Goal: Task Accomplishment & Management: Complete application form

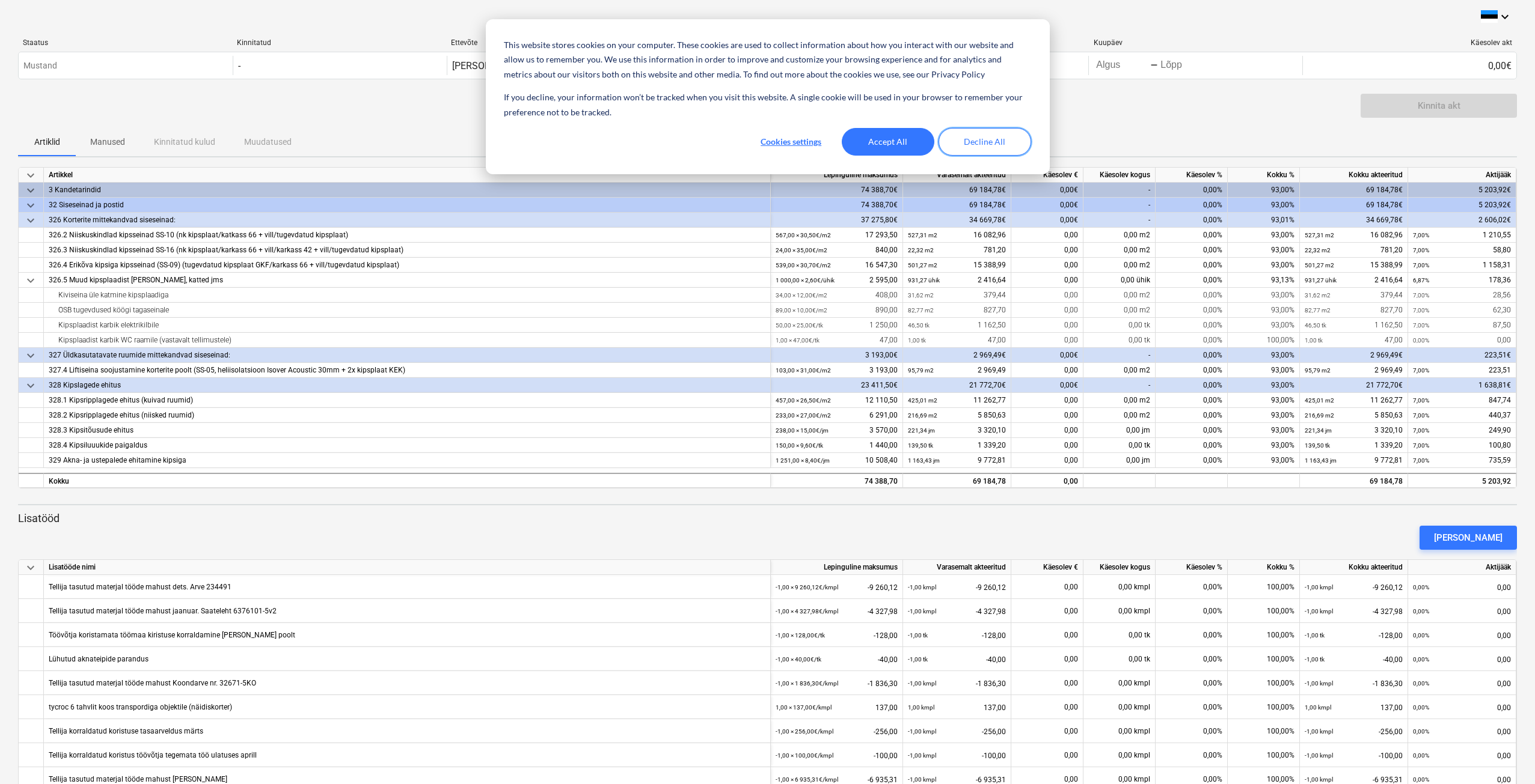
click at [1003, 140] on button "Decline All" at bounding box center [985, 141] width 92 height 27
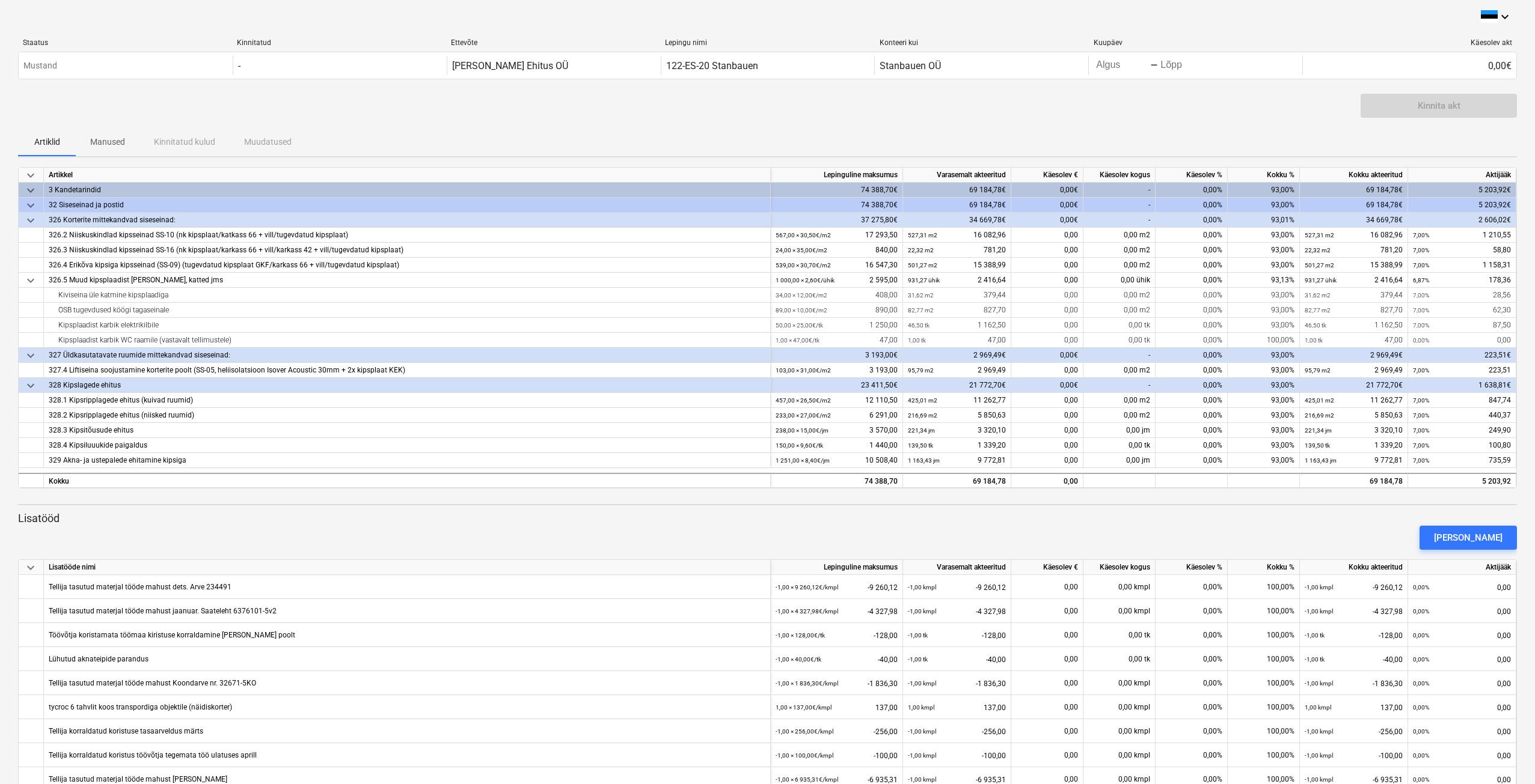
click at [1094, 110] on div "Kinnita akt" at bounding box center [767, 110] width 1499 height 34
click at [1207, 238] on div "0,00%" at bounding box center [1192, 235] width 72 height 15
type input "4"
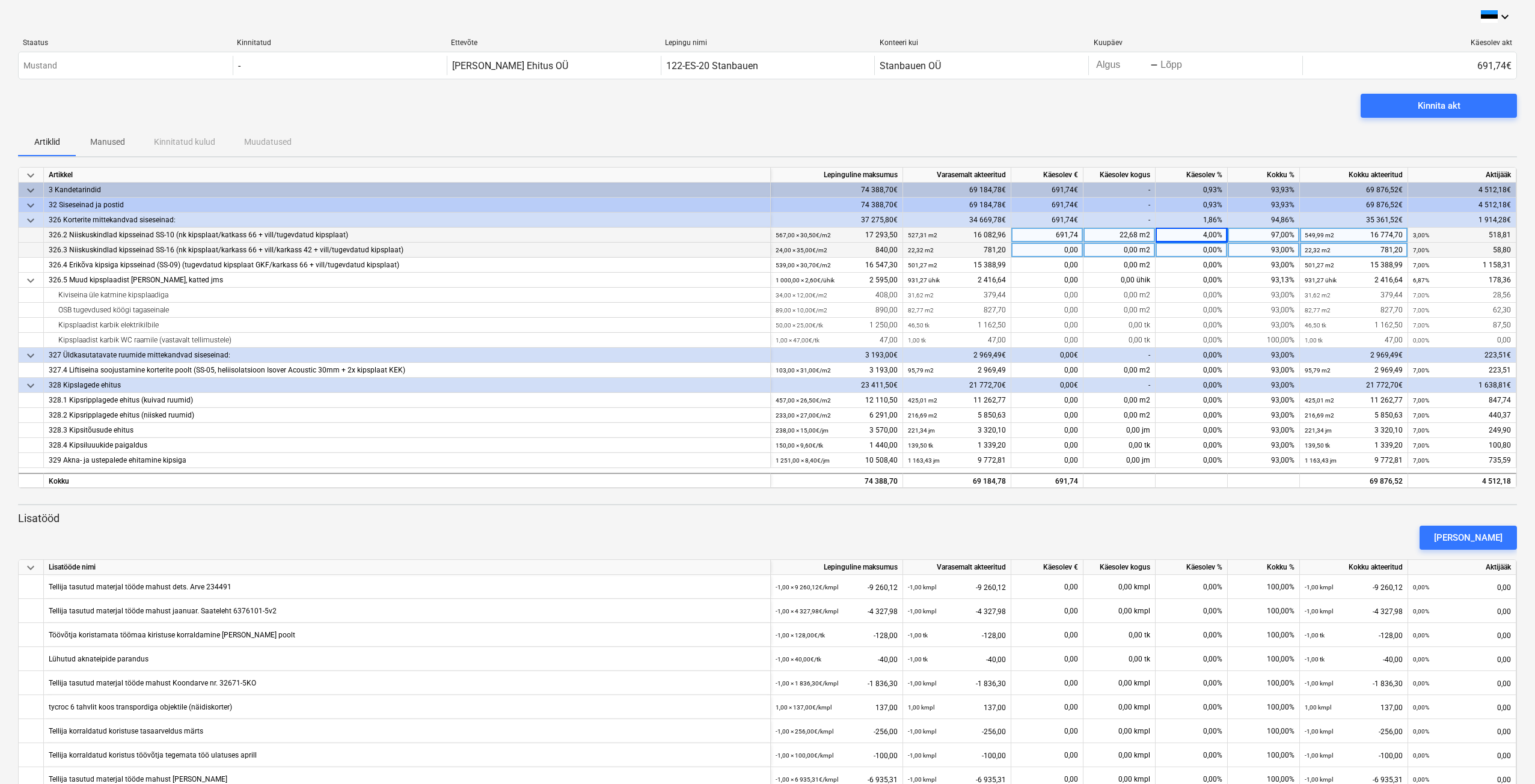
click at [1204, 251] on div "0,00%" at bounding box center [1192, 250] width 72 height 15
type input "4"
click at [1208, 265] on div "0,00%" at bounding box center [1192, 265] width 72 height 15
type input "4"
click at [1203, 295] on div "0,00%" at bounding box center [1192, 295] width 72 height 15
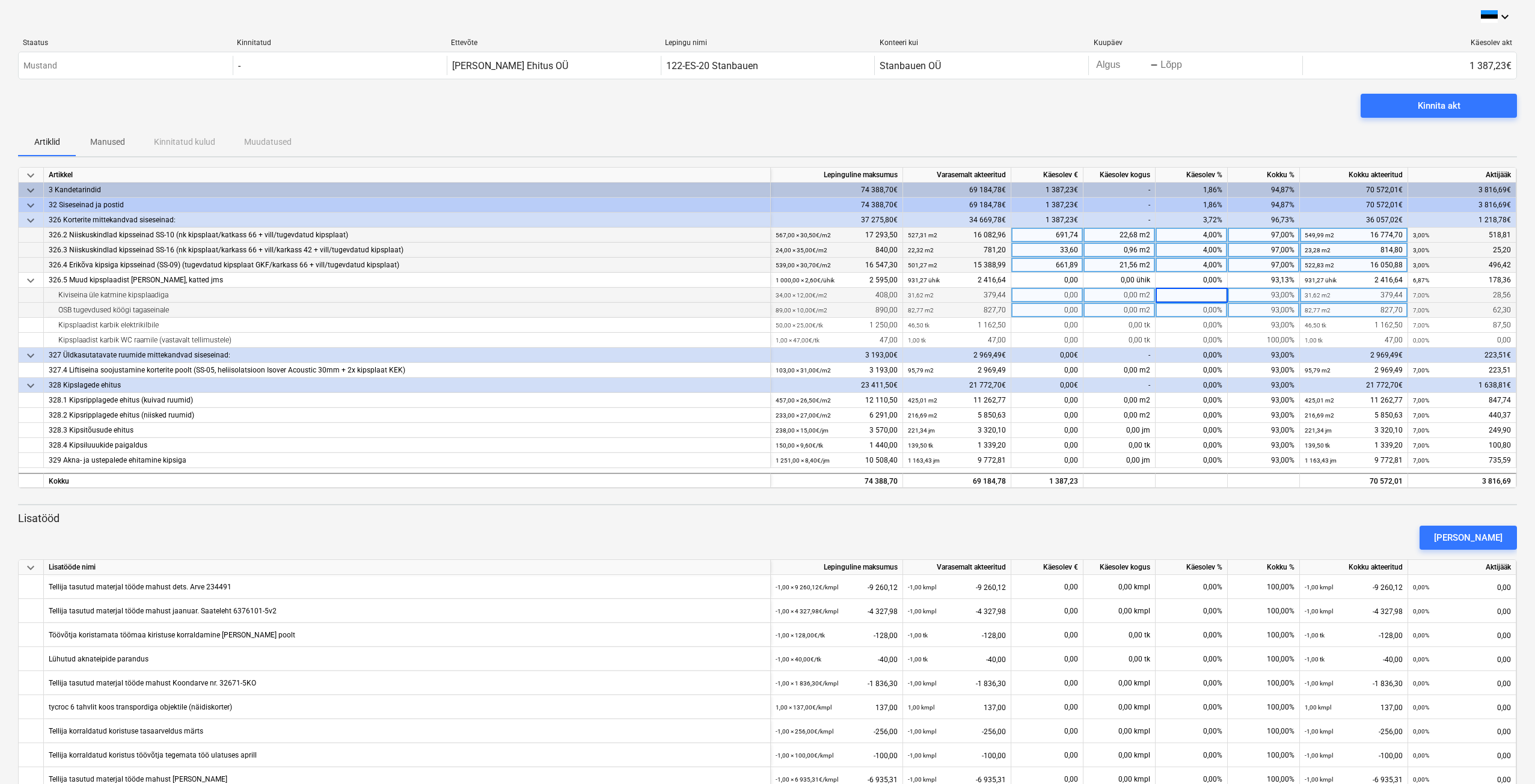
type input "4"
click at [1209, 307] on div "0,00%" at bounding box center [1192, 310] width 72 height 15
click at [1207, 322] on div "0,00%" at bounding box center [1192, 325] width 72 height 15
type input "4"
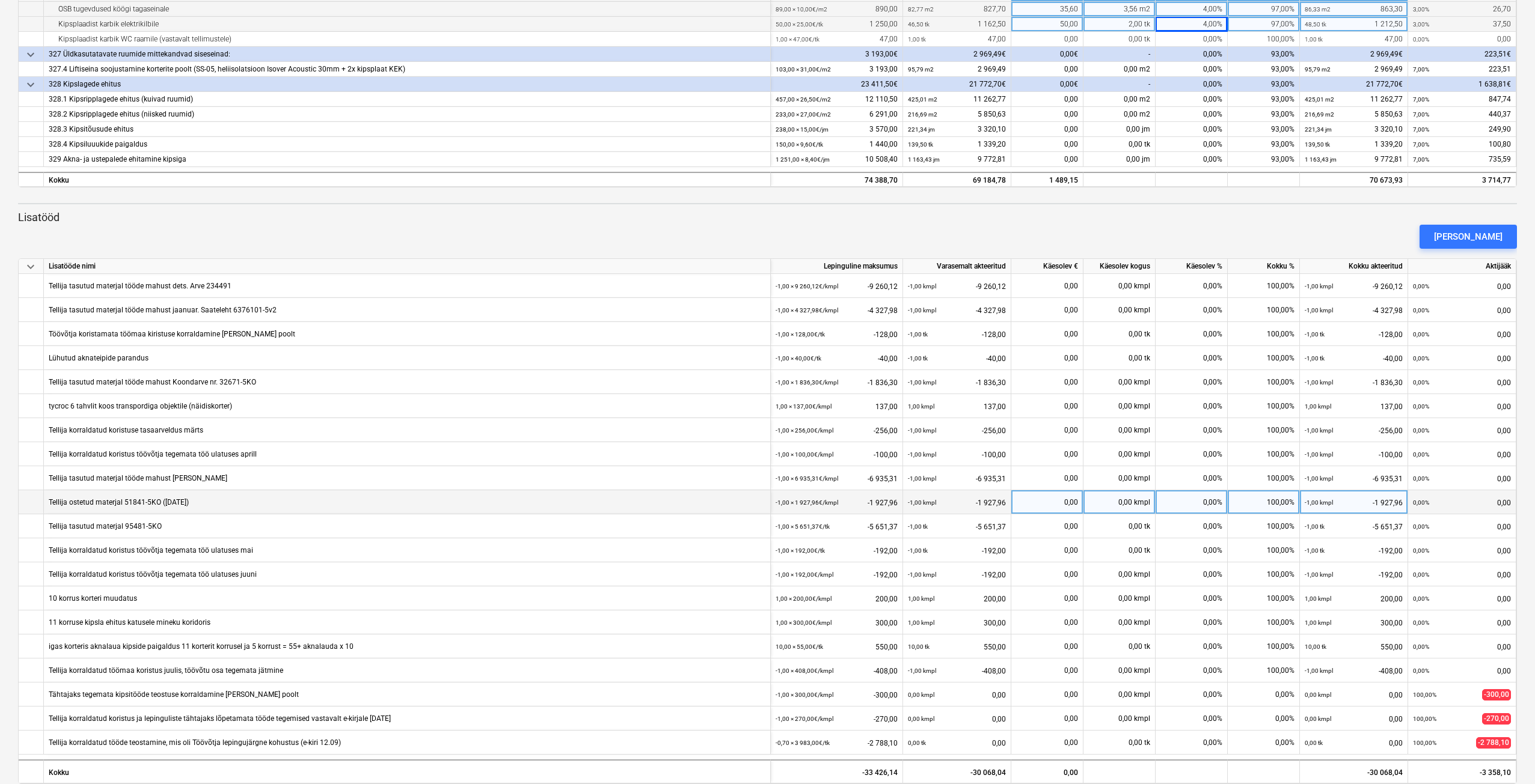
scroll to position [321, 0]
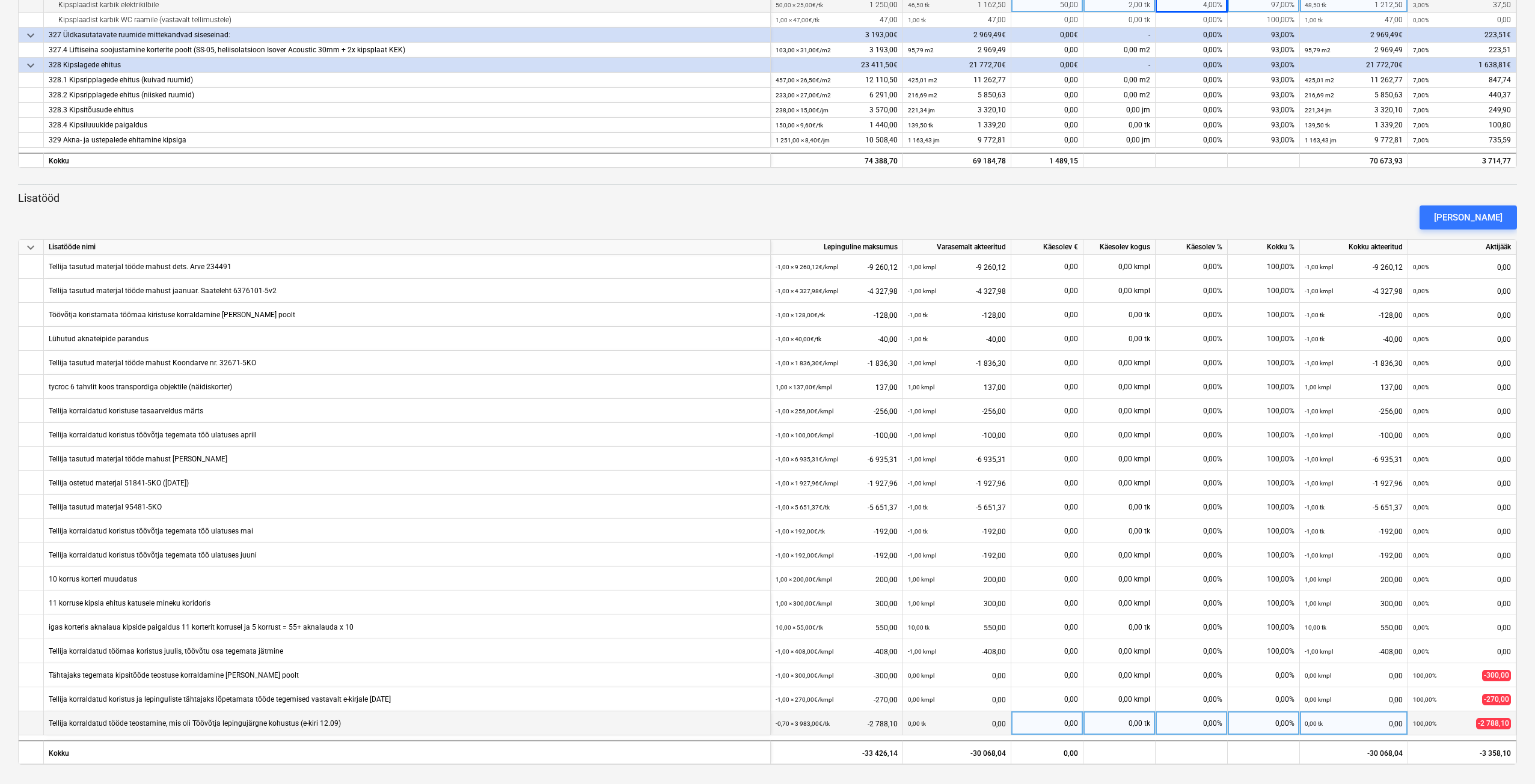
click at [1190, 727] on div "0,00%" at bounding box center [1192, 723] width 72 height 24
type input "100"
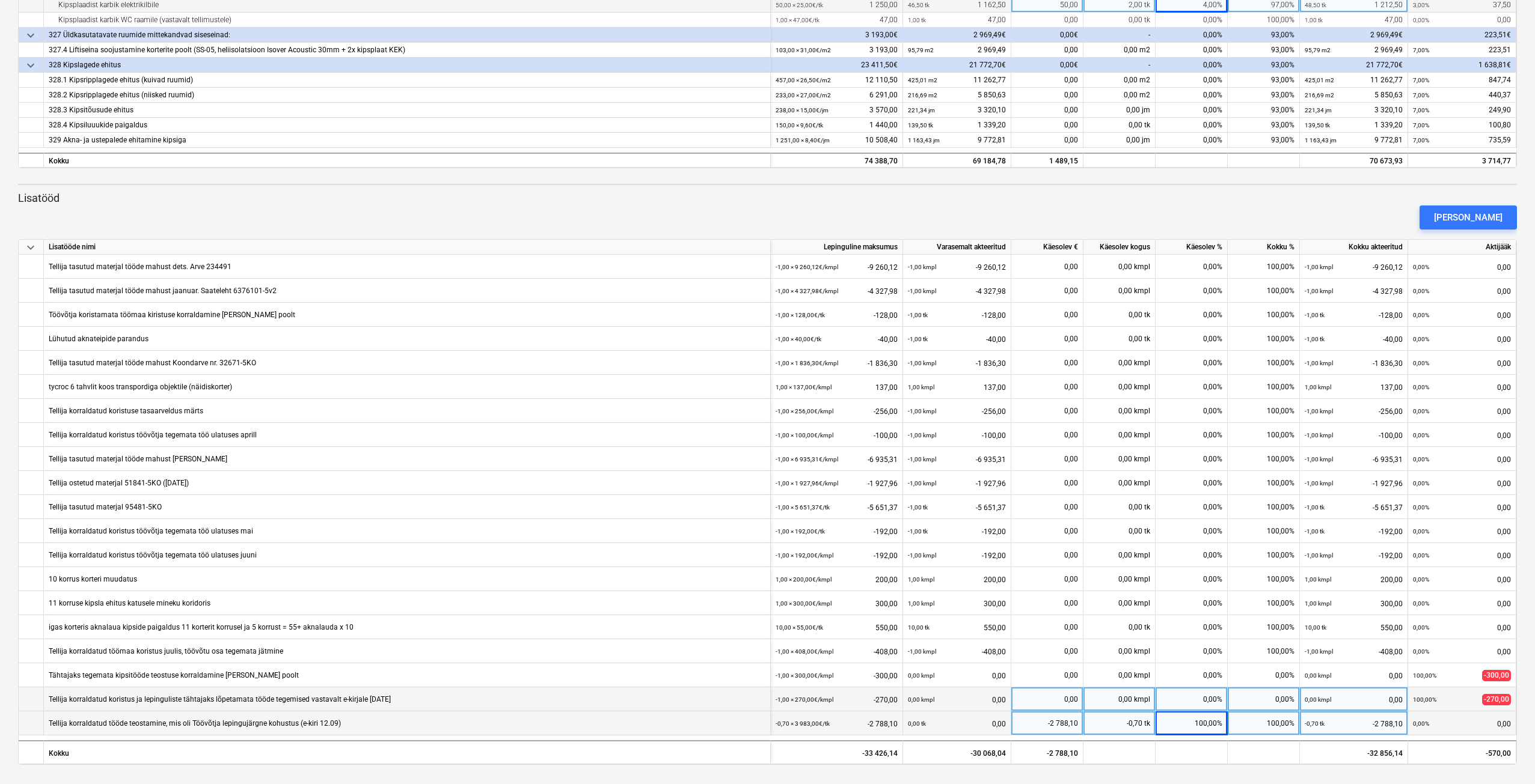
click at [1182, 697] on div "0,00%" at bounding box center [1192, 699] width 72 height 24
type input "100"
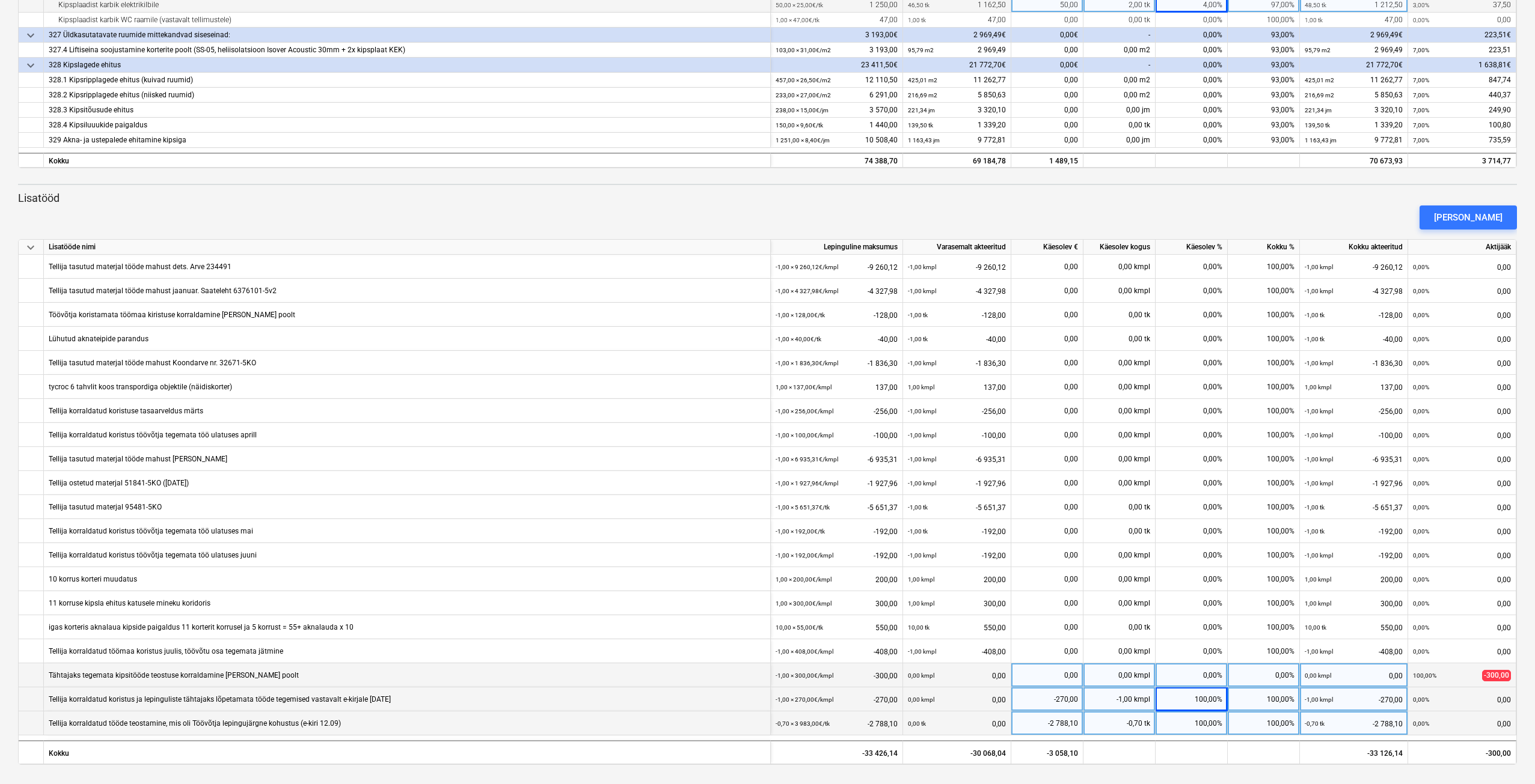
click at [1199, 682] on div "0,00%" at bounding box center [1192, 675] width 72 height 24
type input "100"
click at [1191, 723] on div "100,00%" at bounding box center [1192, 723] width 72 height 24
click at [1190, 724] on input "100" at bounding box center [1191, 723] width 72 height 23
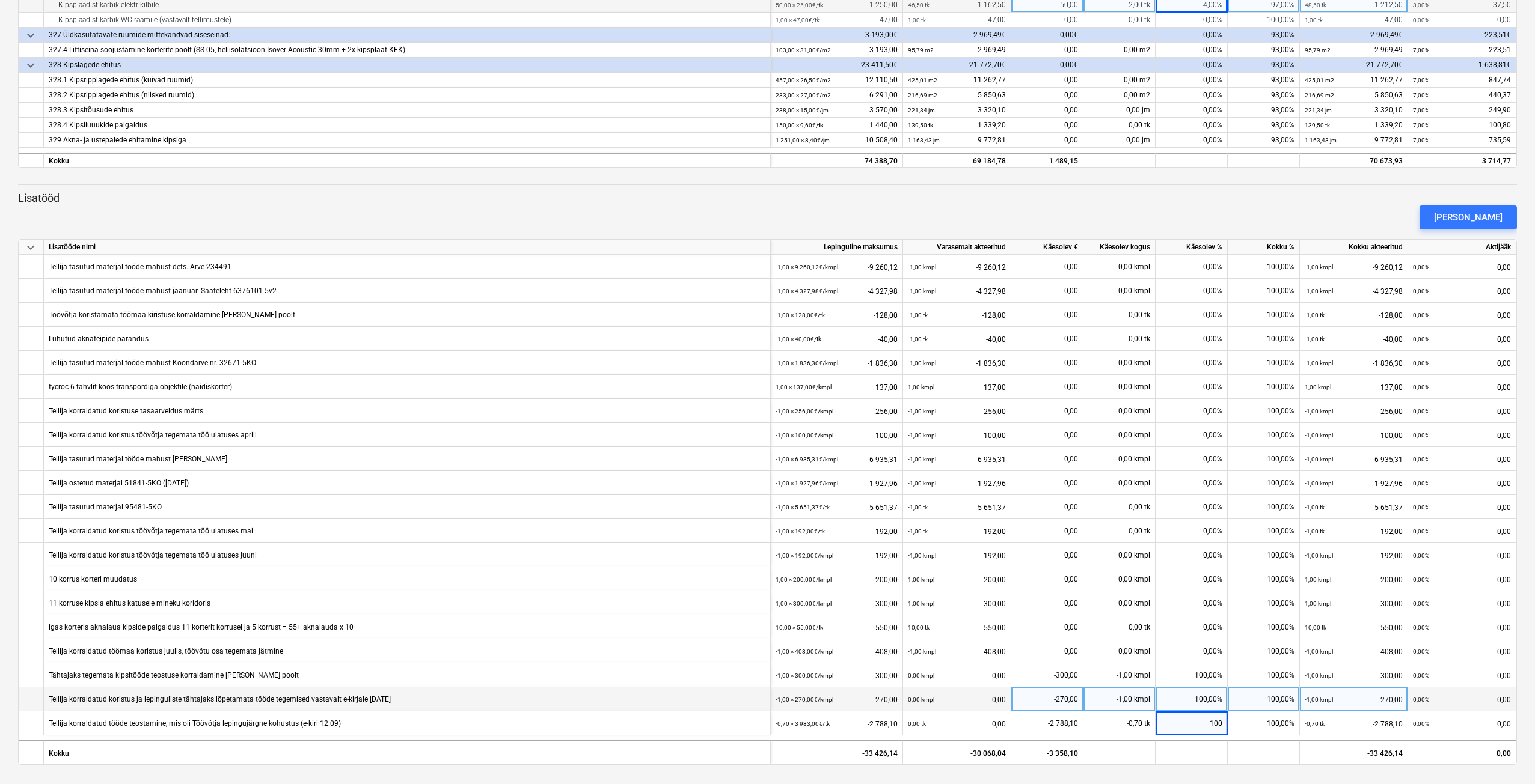
click at [1154, 773] on div "keyboard_arrow_down Staatus Kinnitatud Ettevõte Lepingu nimi Konteeri kui Kuupä…" at bounding box center [767, 232] width 1535 height 1105
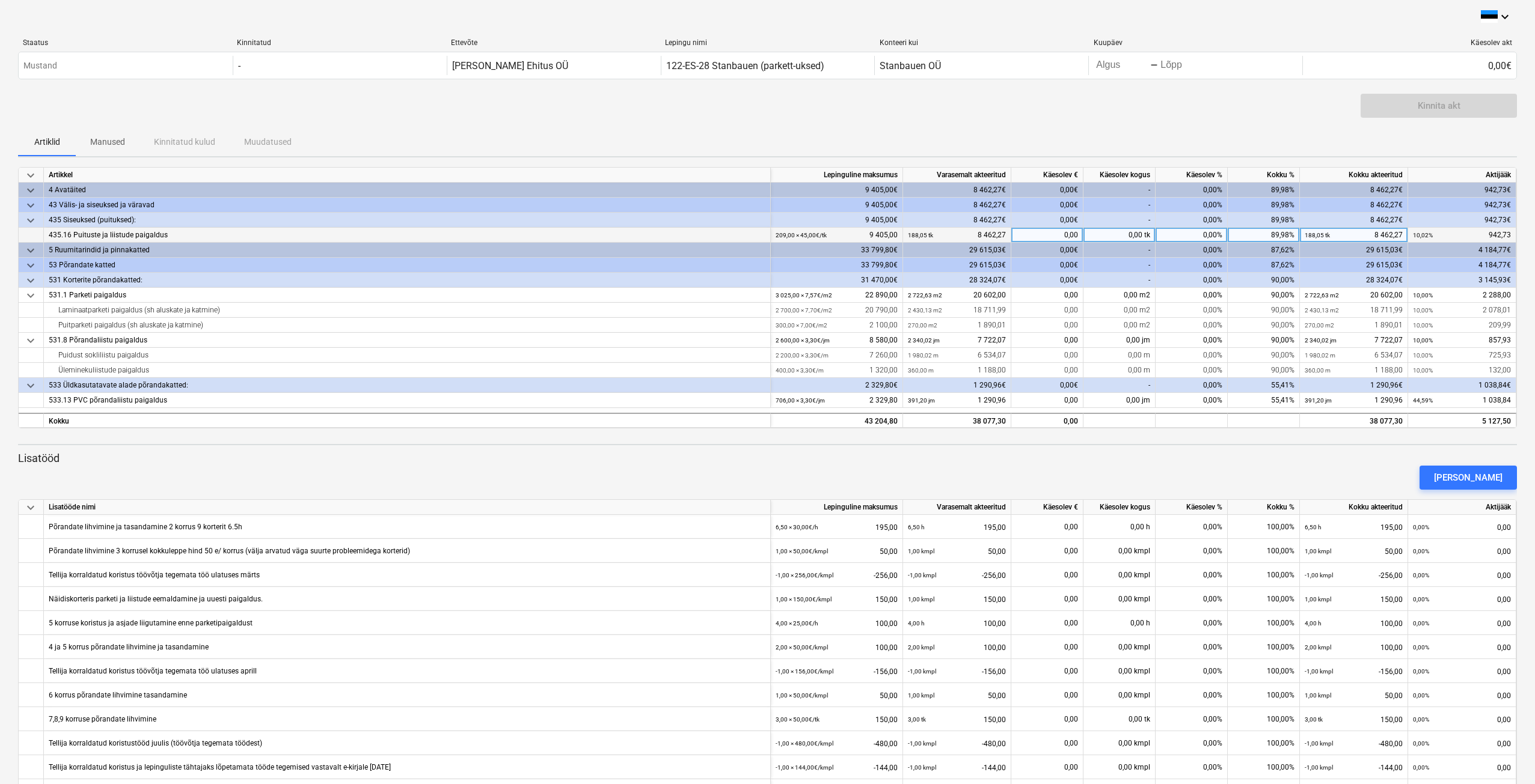
click at [1199, 238] on div "0,00%" at bounding box center [1192, 235] width 72 height 15
type input "7"
click at [1198, 238] on div "7,00%" at bounding box center [1192, 235] width 72 height 15
type input "7,02"
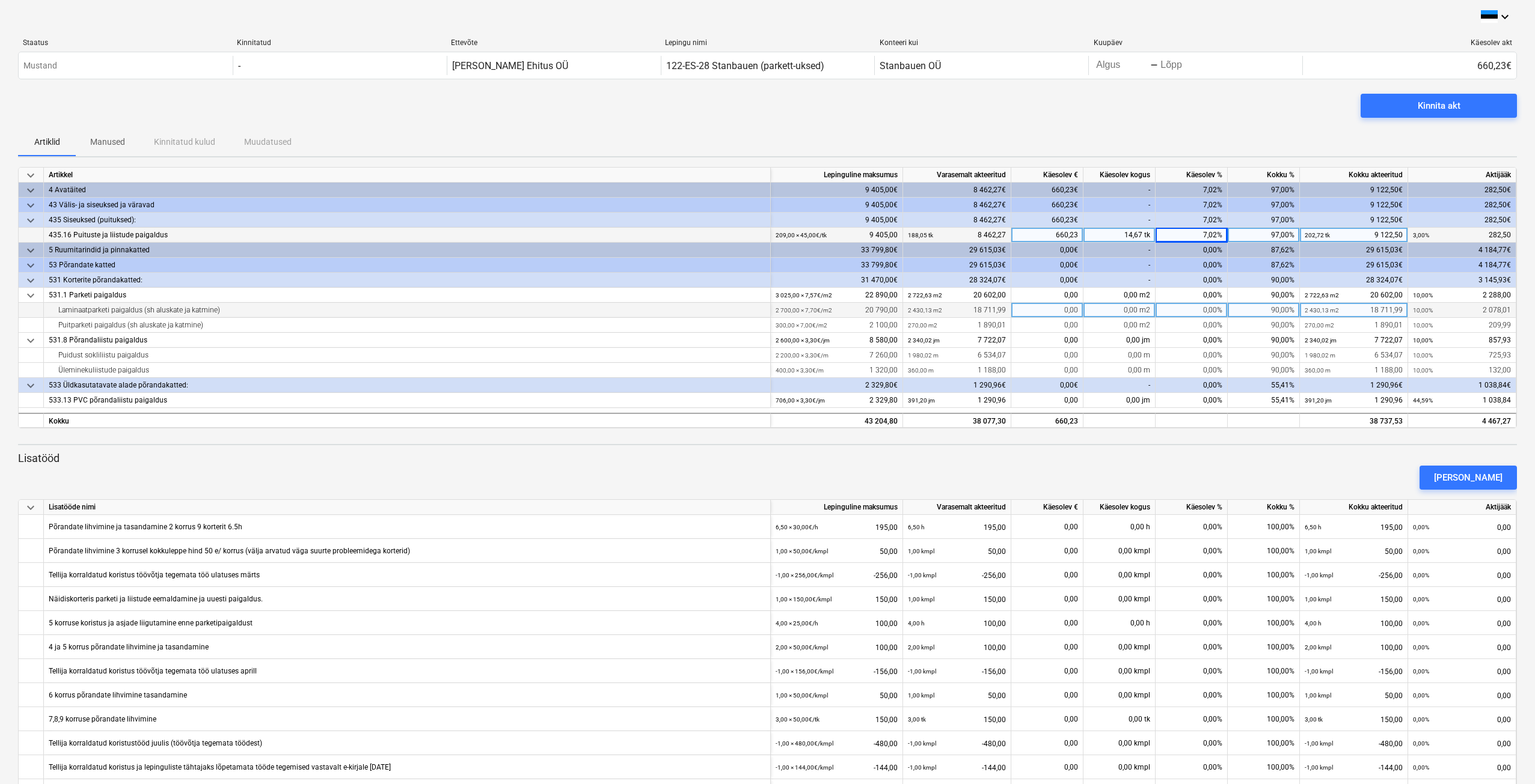
click at [1199, 313] on div "0,00%" at bounding box center [1192, 310] width 72 height 15
type input "7"
click at [1210, 322] on div "0,00%" at bounding box center [1192, 325] width 72 height 15
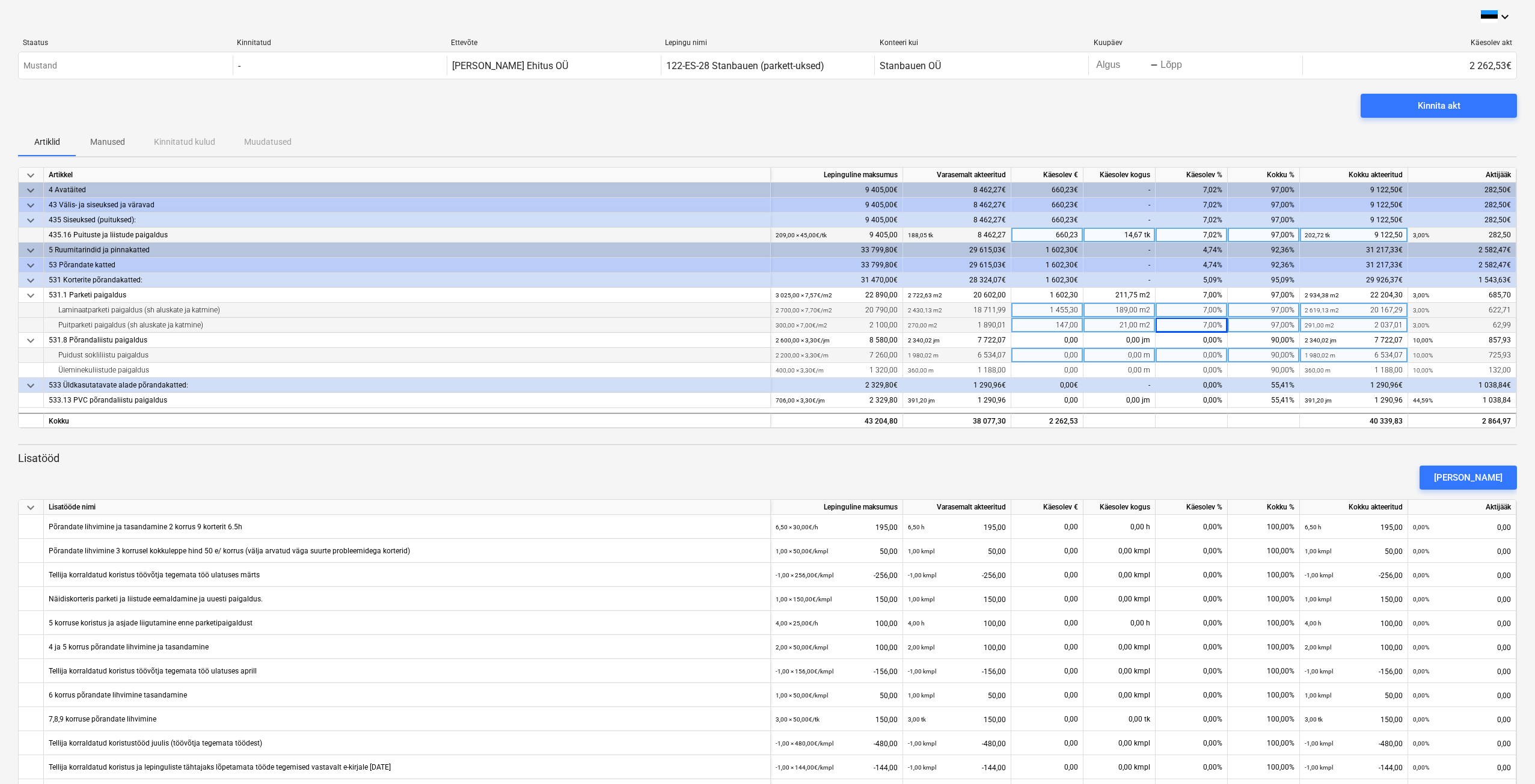
click at [1203, 361] on div "0,00%" at bounding box center [1192, 355] width 72 height 15
type input "7"
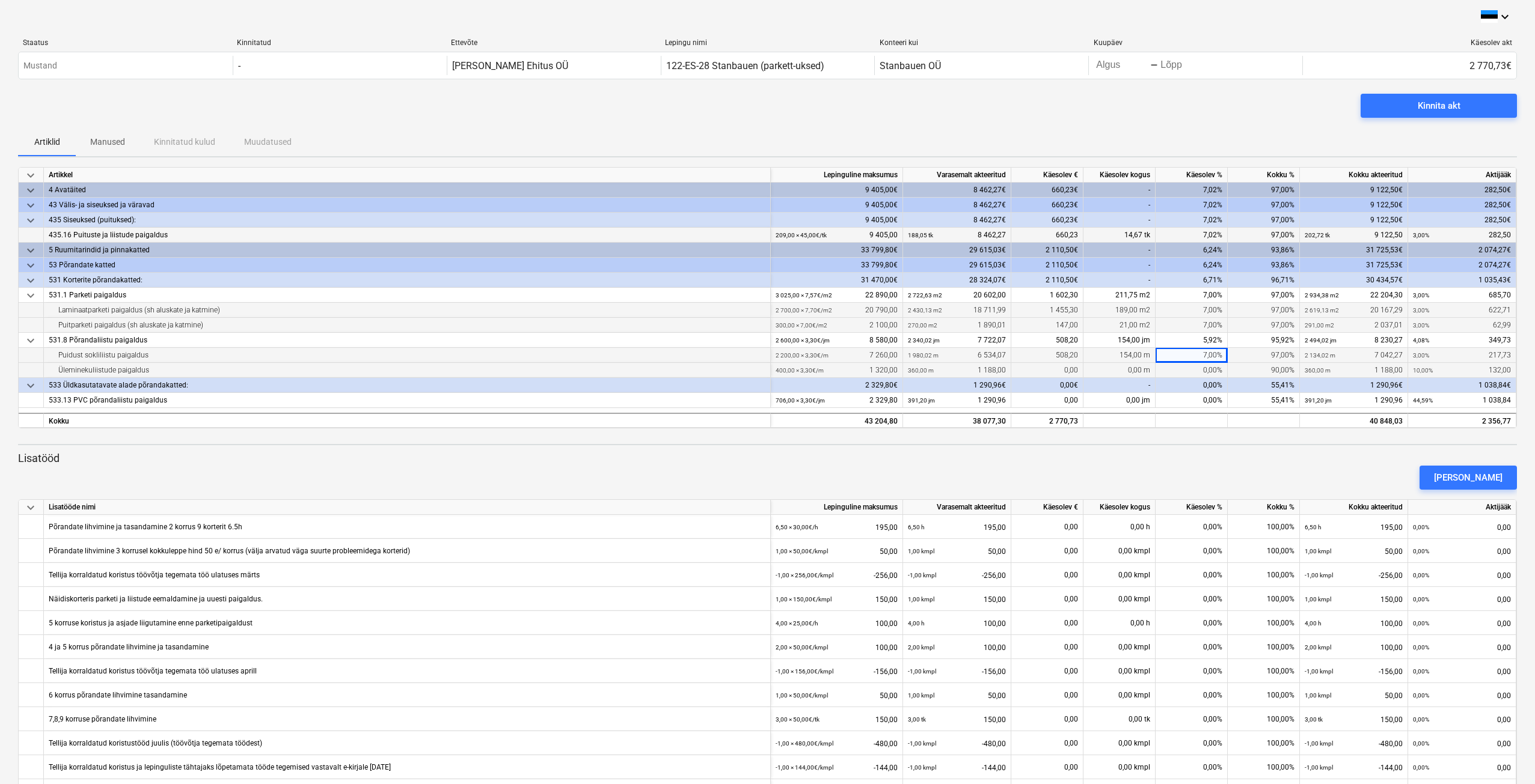
click at [1206, 366] on div "0,00%" at bounding box center [1192, 370] width 72 height 15
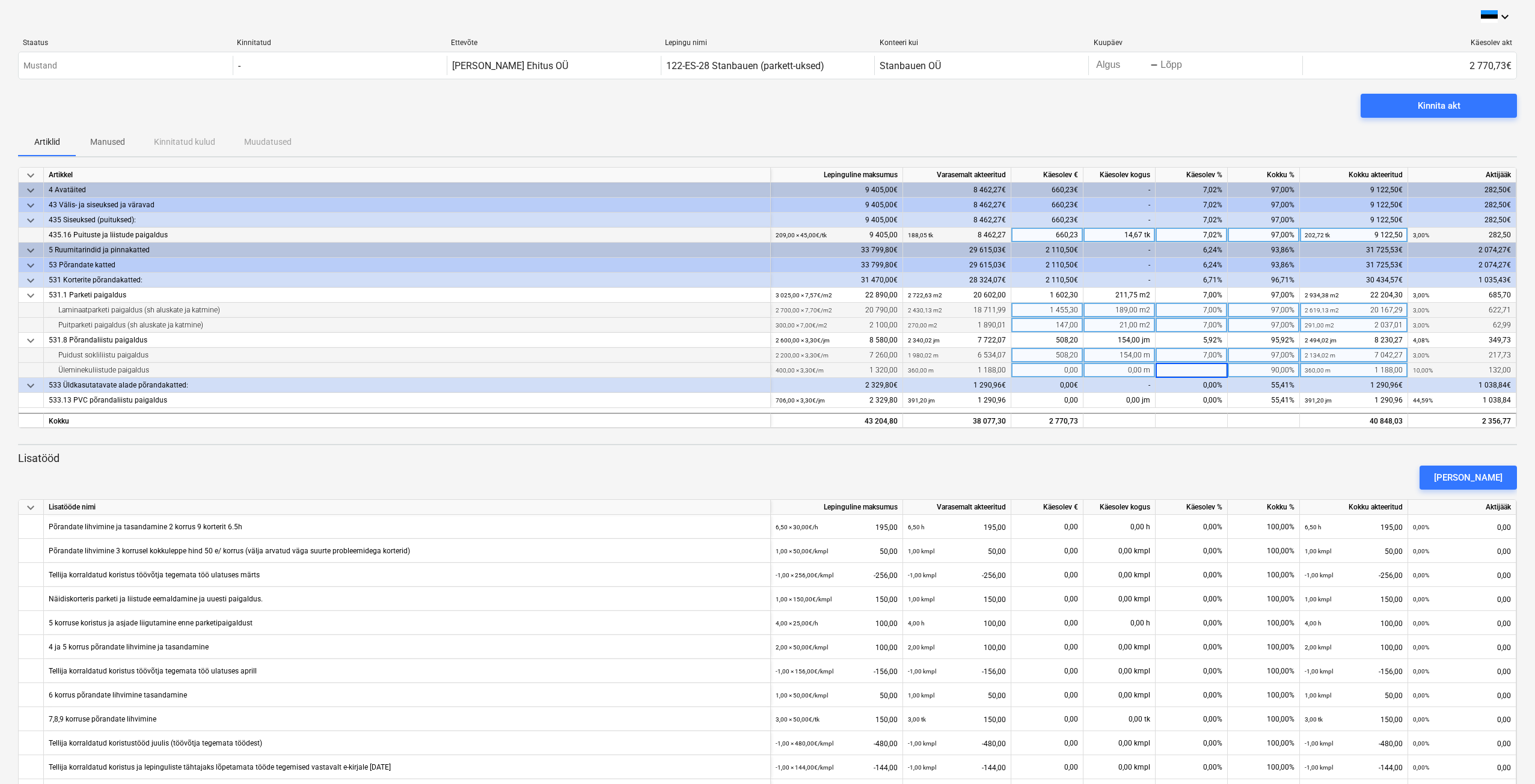
type input "7"
click at [1209, 398] on div "0,00%" at bounding box center [1192, 400] width 72 height 15
click at [1202, 462] on div "[PERSON_NAME]" at bounding box center [767, 477] width 1509 height 34
click at [1205, 396] on div "0,00%" at bounding box center [1192, 400] width 72 height 15
type input "15,05"
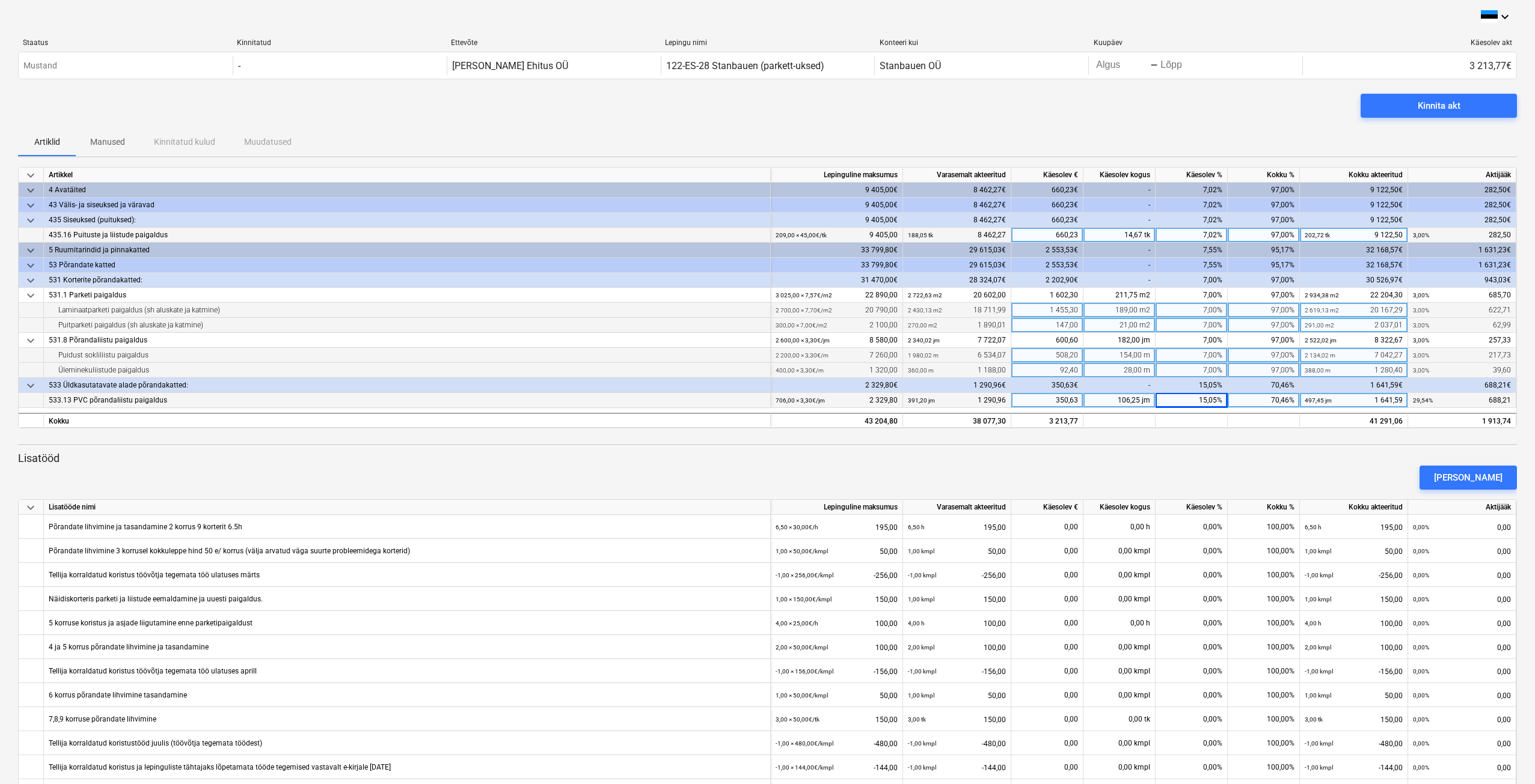
click at [1211, 397] on div "15,05%" at bounding box center [1192, 400] width 72 height 15
type input "14.99"
click at [1209, 397] on div "15,05%" at bounding box center [1192, 400] width 72 height 15
type input "14.96"
click at [1208, 398] on div "15,05%" at bounding box center [1192, 400] width 72 height 15
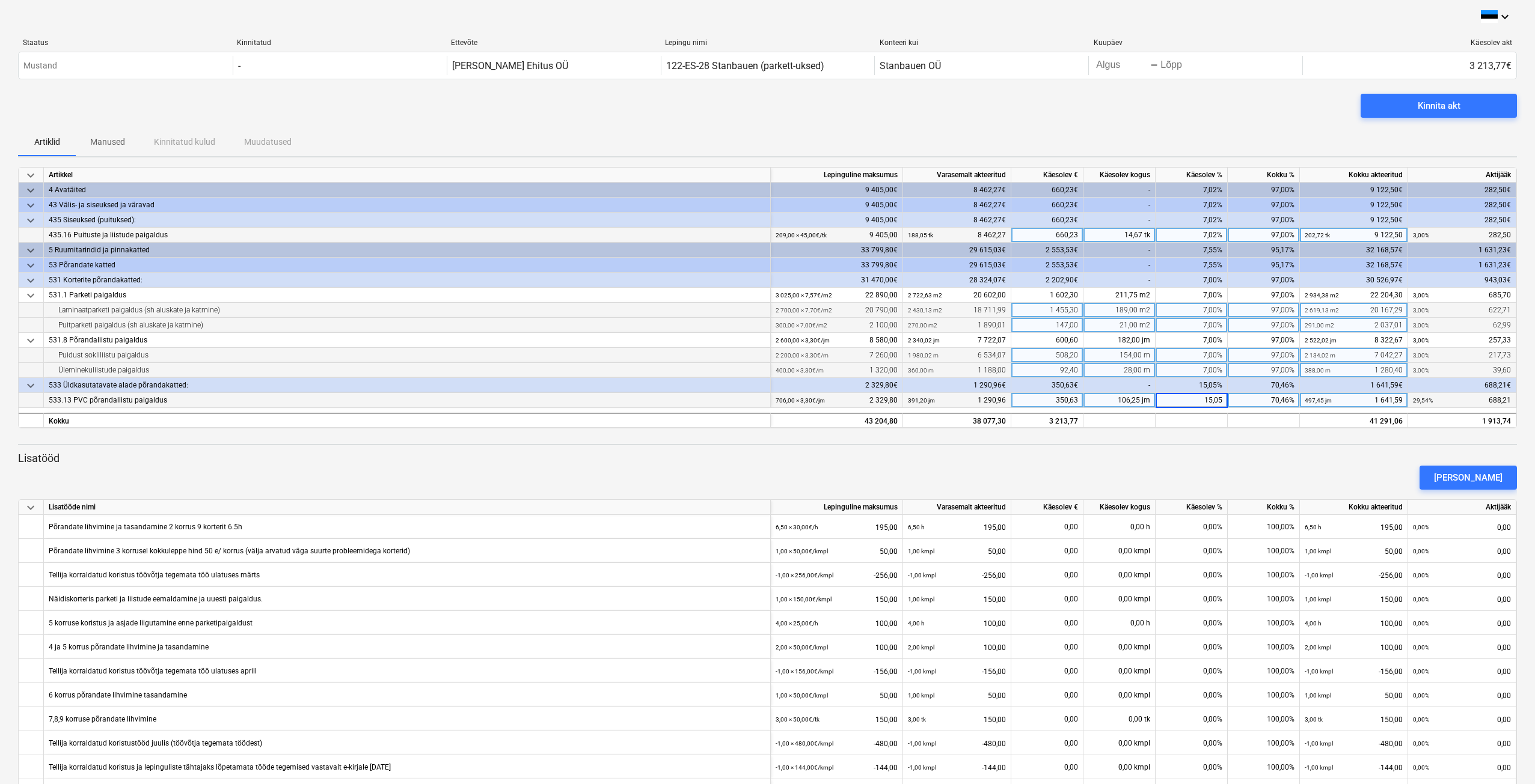
click at [1208, 398] on input "15,05" at bounding box center [1191, 400] width 72 height 14
type input "15"
click at [1192, 397] on div "15,00%" at bounding box center [1192, 400] width 72 height 15
type input "14,41"
click at [1217, 404] on div "14,41%" at bounding box center [1192, 400] width 72 height 15
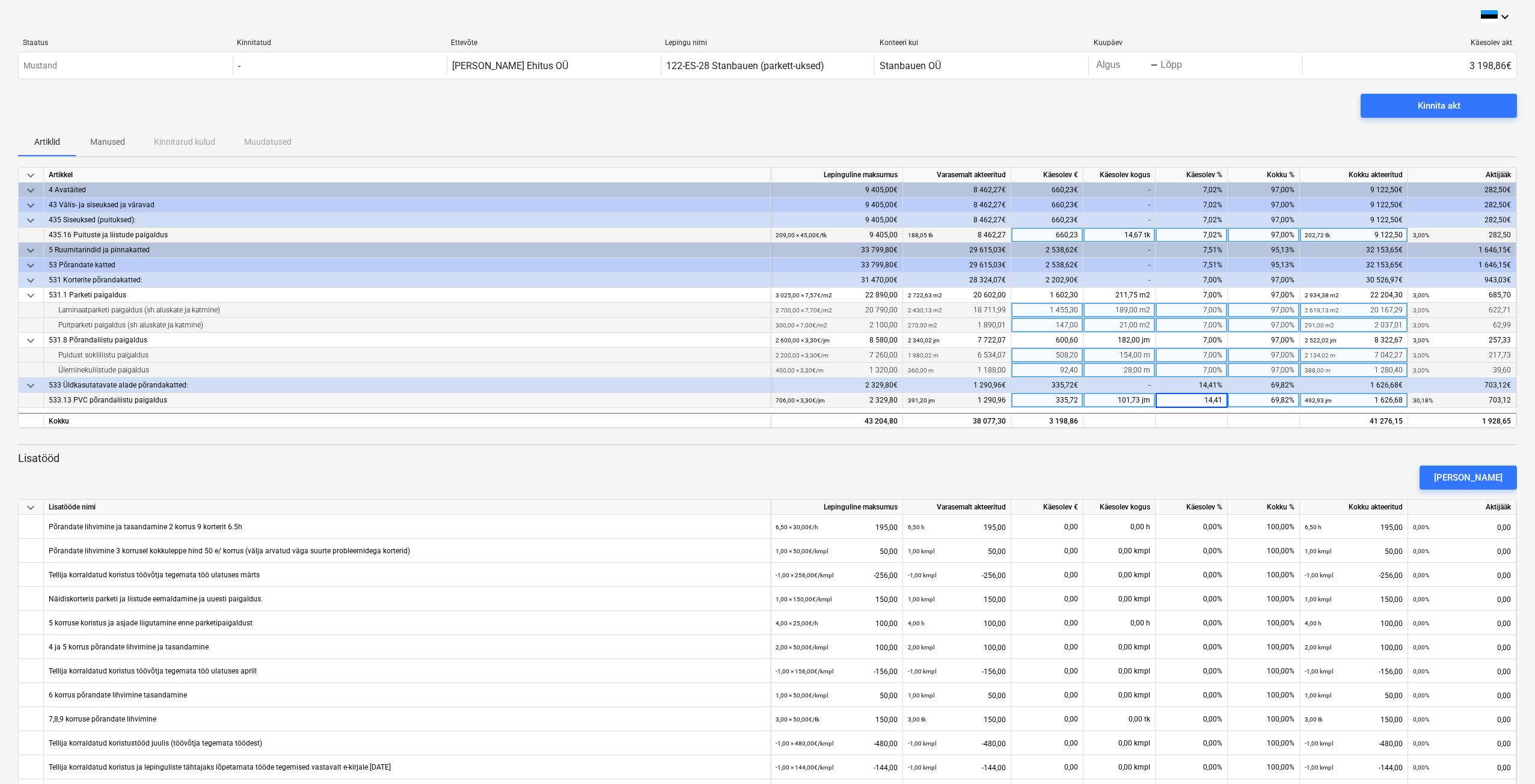
click at [1221, 396] on input "14,41" at bounding box center [1191, 400] width 72 height 14
type input "14,69"
click at [1310, 453] on p "Lisatööd" at bounding box center [767, 458] width 1499 height 14
click at [1212, 401] on div "14,69%" at bounding box center [1192, 400] width 72 height 15
click at [1212, 401] on input "14,69" at bounding box center [1191, 400] width 72 height 14
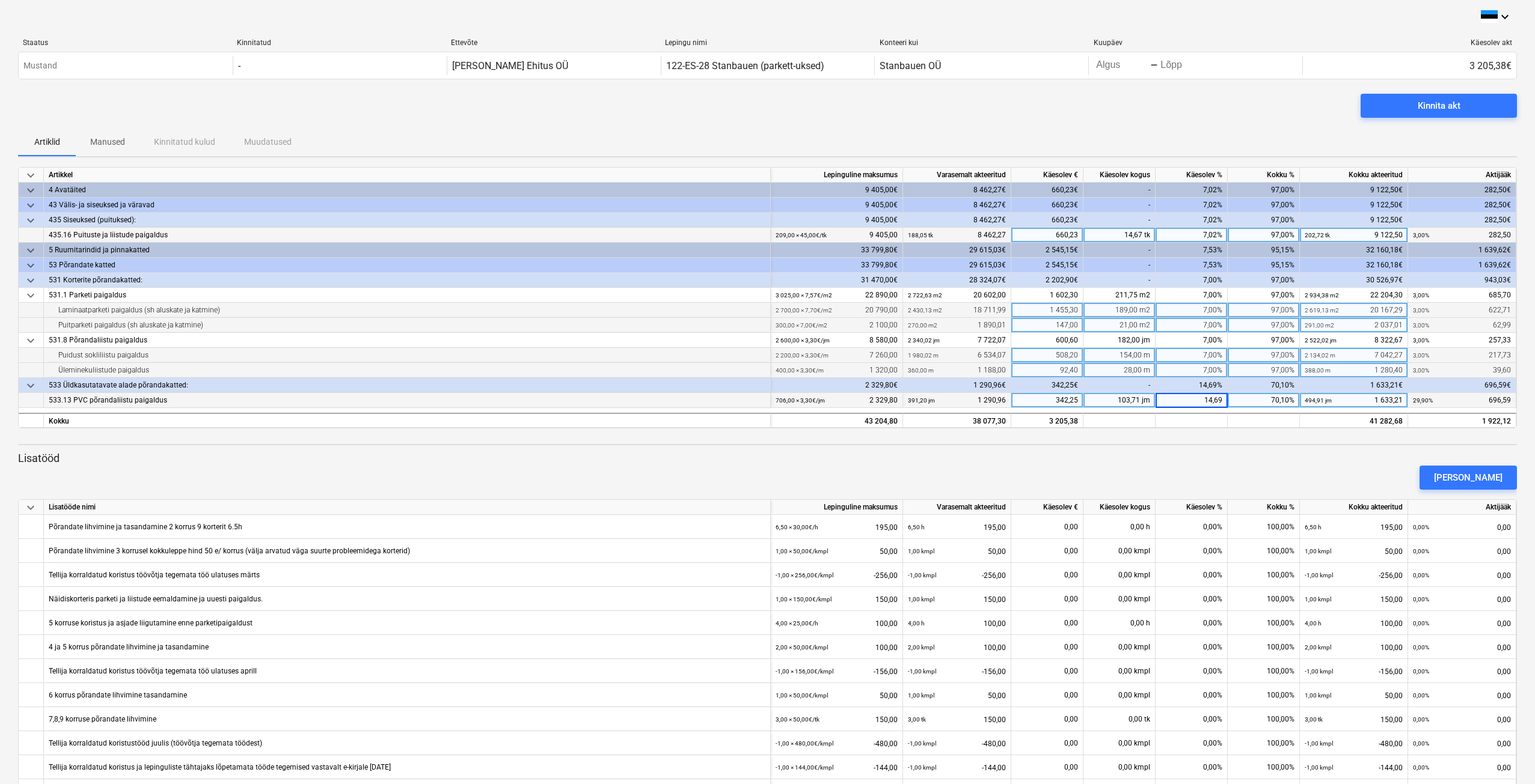
click at [1220, 396] on input "14,69" at bounding box center [1191, 400] width 72 height 14
type input "14,59"
click at [1272, 456] on p "Lisatööd" at bounding box center [767, 458] width 1499 height 14
click at [1359, 454] on p "Lisatööd" at bounding box center [767, 458] width 1499 height 14
